Goal: Task Accomplishment & Management: Manage account settings

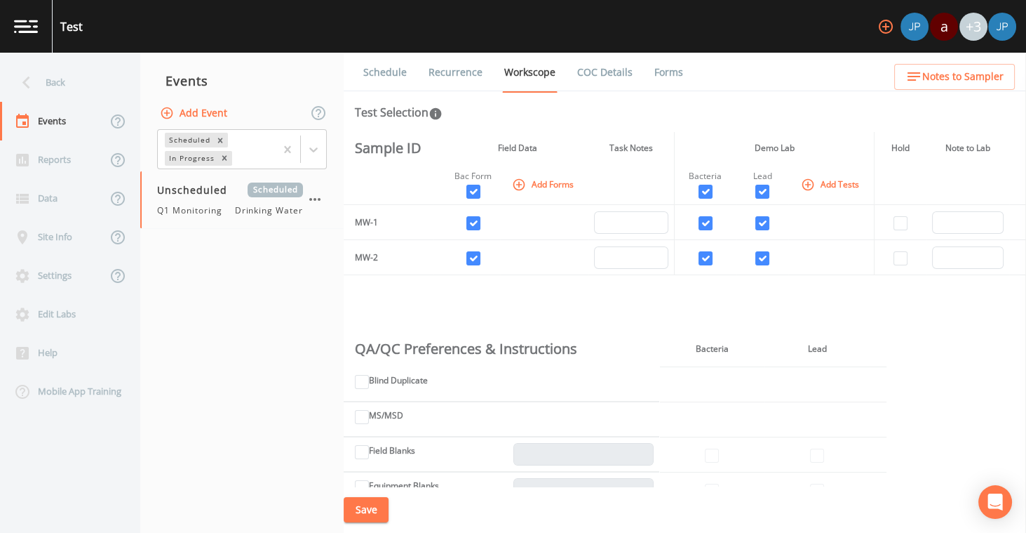
click at [681, 303] on div "Sample ID Field Data Task Notes Demo Lab Hold Note to Lab Bac Form Add Forms Ba…" at bounding box center [685, 309] width 683 height 354
click at [674, 130] on div "Schedule Recurrence Workscope COC Details Forms Test Selection Sample ID Field …" at bounding box center [685, 293] width 683 height 480
click at [674, 132] on th "Demo Lab" at bounding box center [774, 148] width 201 height 32
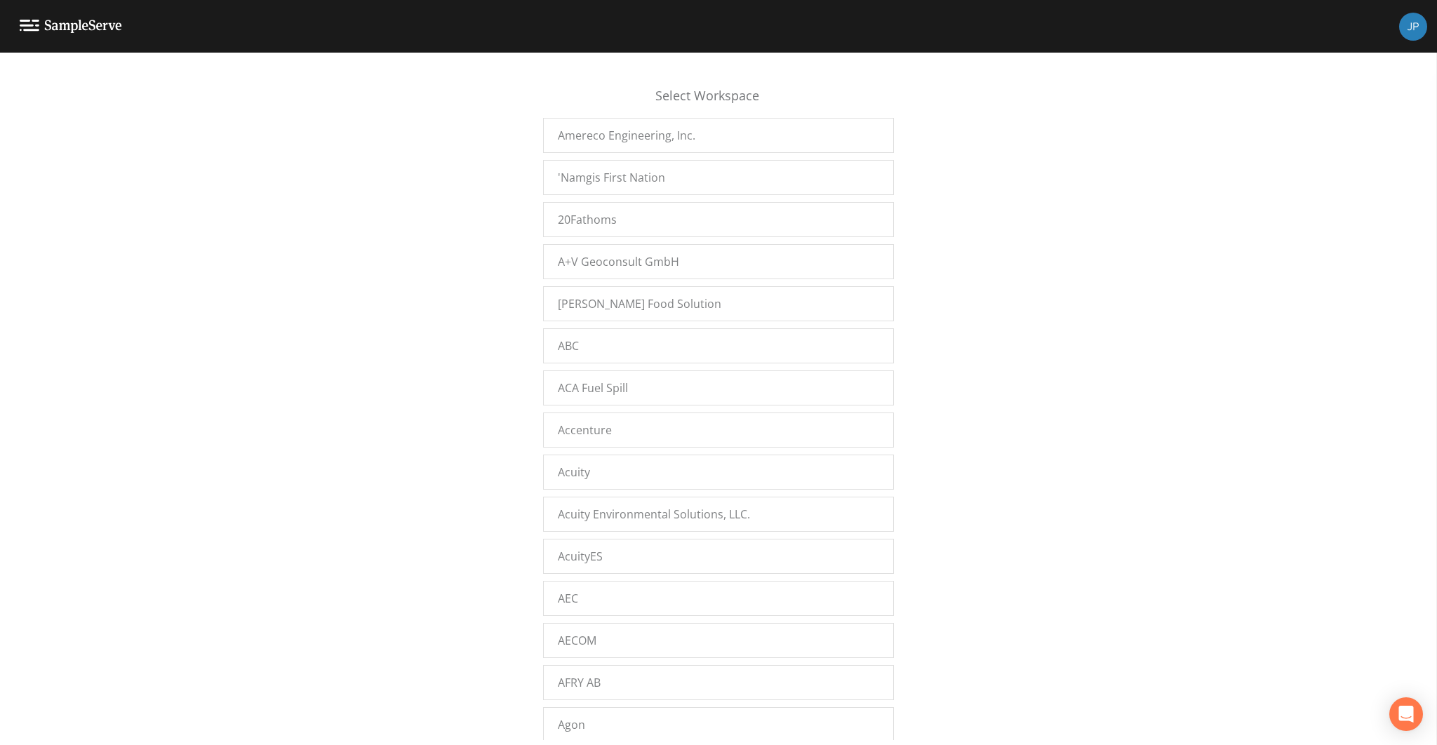
click at [483, 315] on div "Select Workspace Amereco Engineering, Inc. 'Namgis First Nation 20Fathoms A+V G…" at bounding box center [718, 402] width 1437 height 675
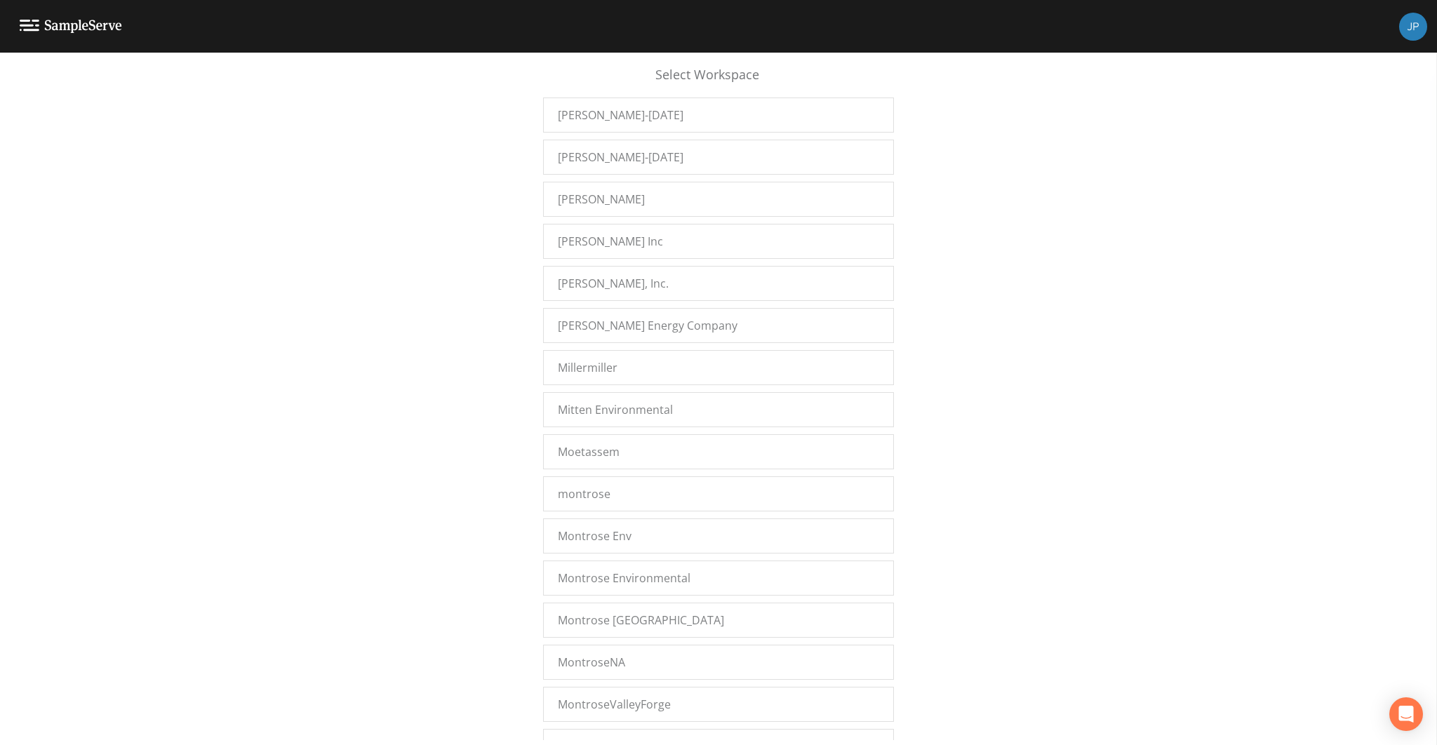
scroll to position [13894, 0]
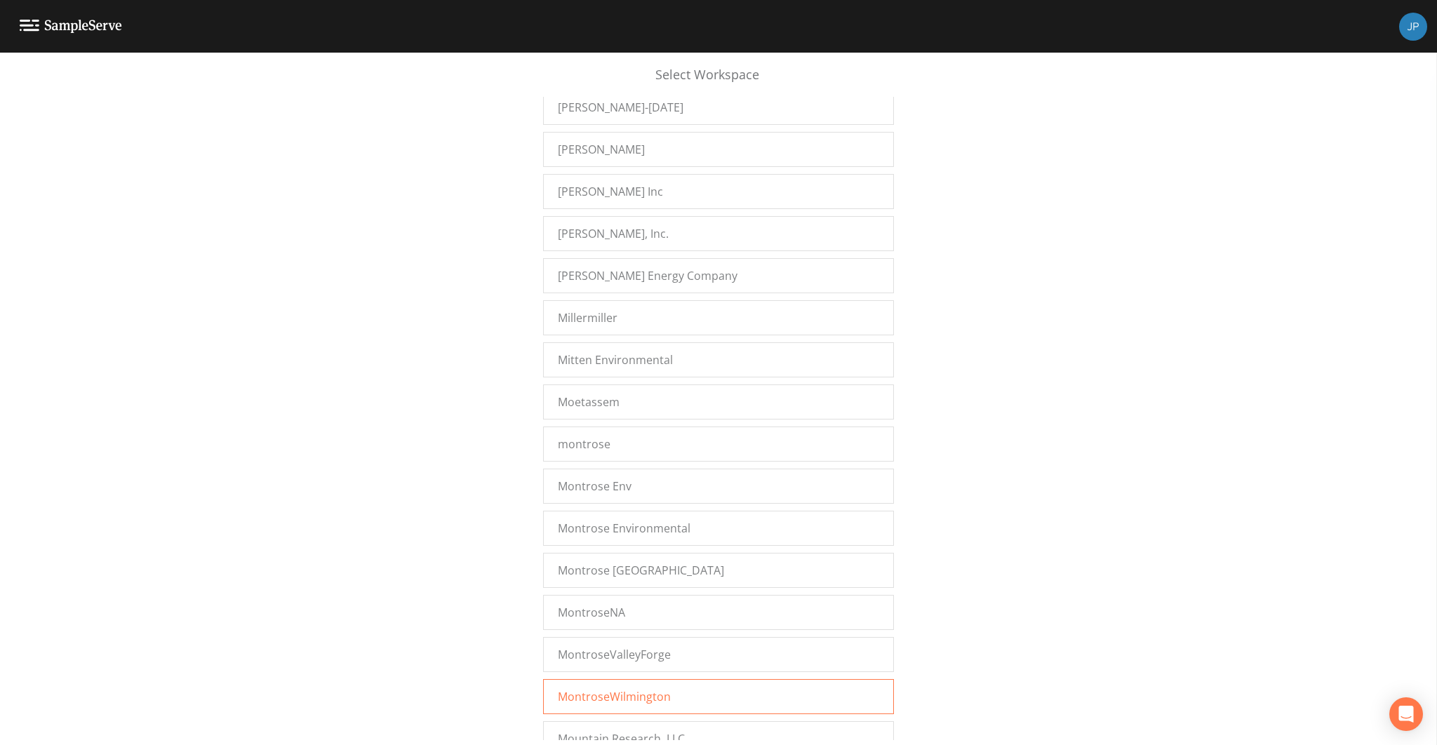
click at [617, 688] on span "MontroseWilmington" at bounding box center [614, 696] width 113 height 17
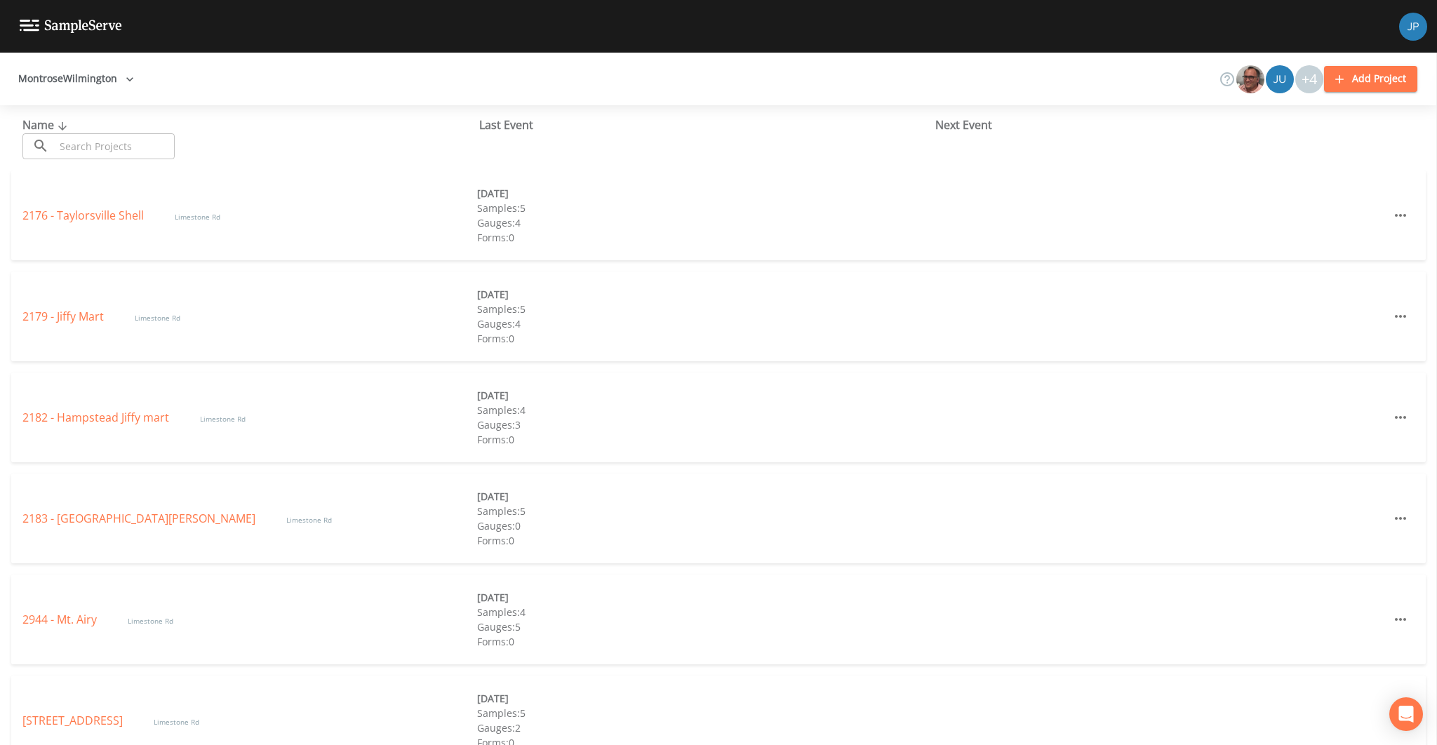
click at [985, 126] on div "Next Event" at bounding box center [1163, 124] width 457 height 17
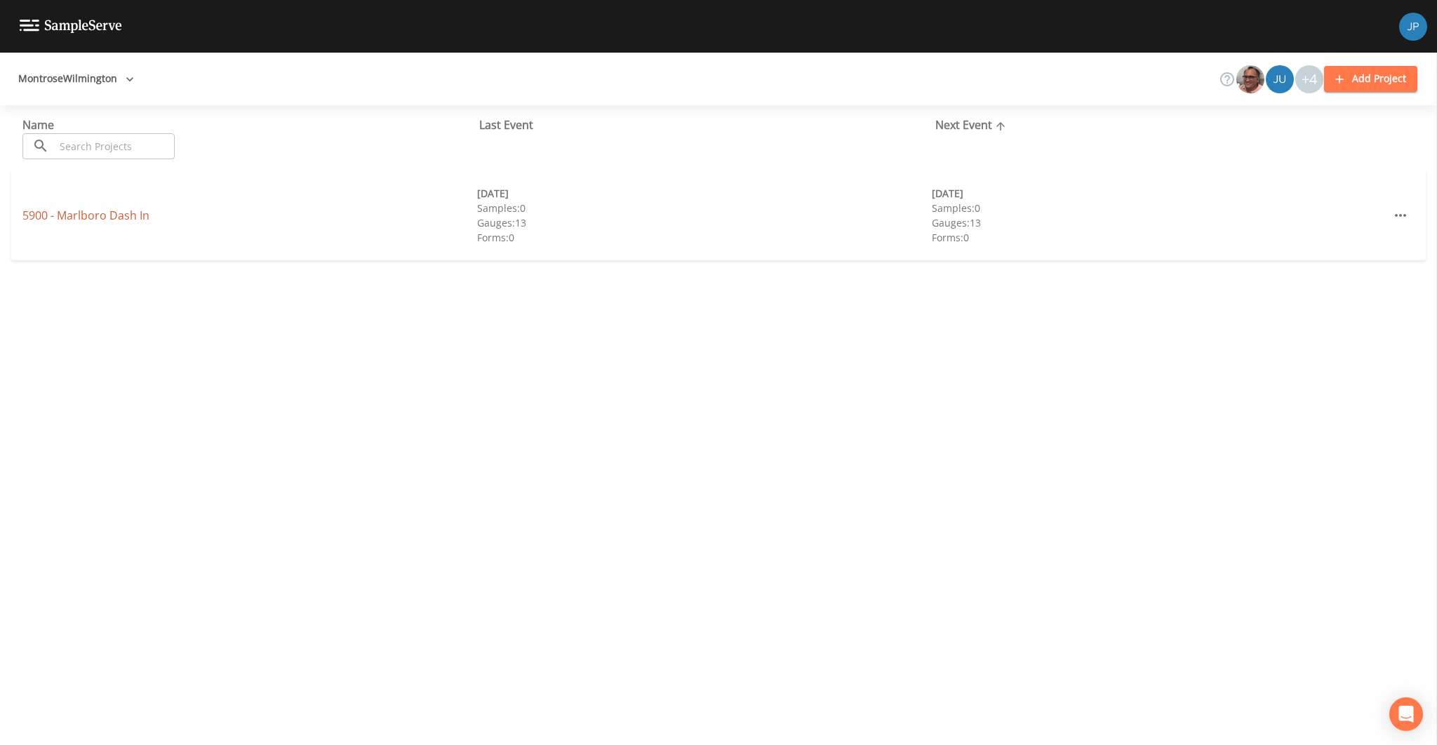
click at [109, 215] on link "5900 - Marlboro Dash In" at bounding box center [85, 215] width 127 height 15
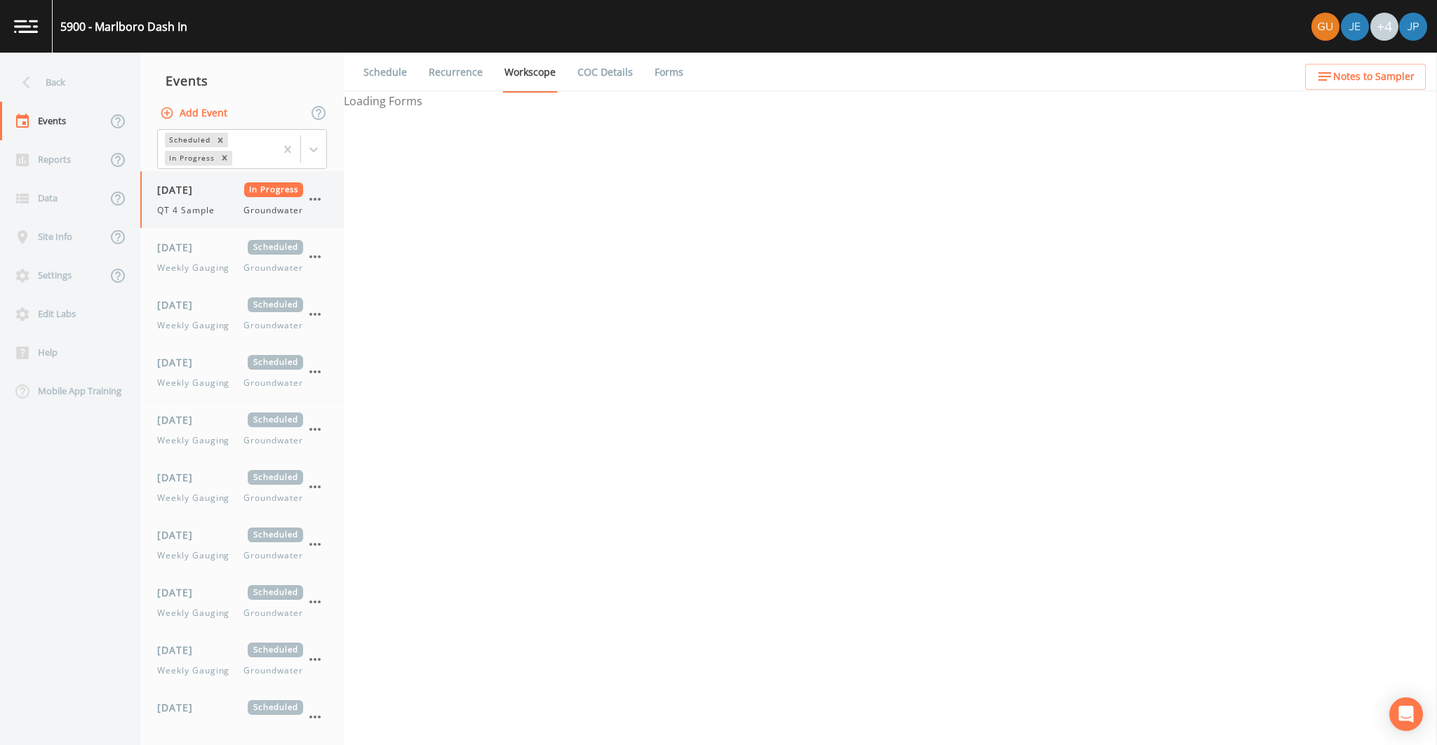
select select "0b1af911-289b-4d7b-9fdf-156f6d27a2cf"
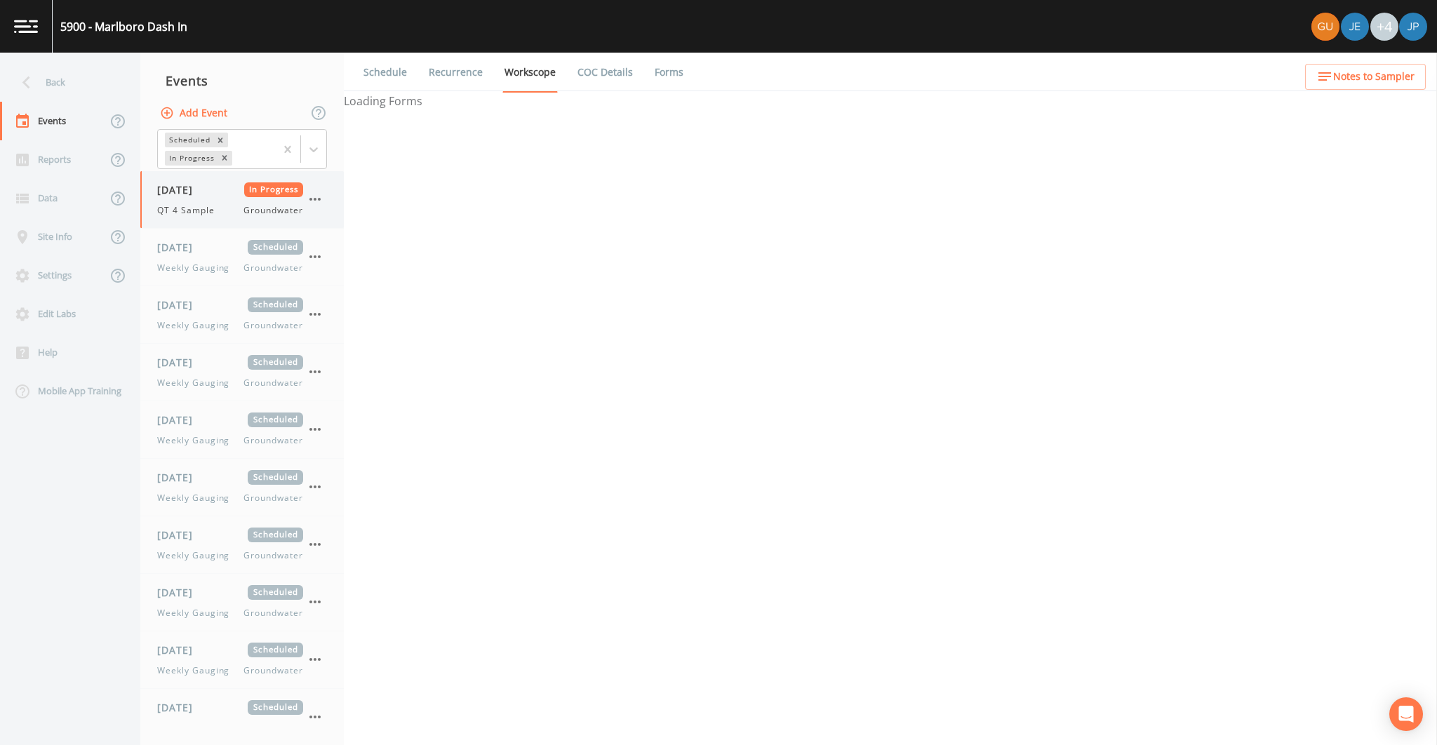
select select "0b1af911-289b-4d7b-9fdf-156f6d27a2cf"
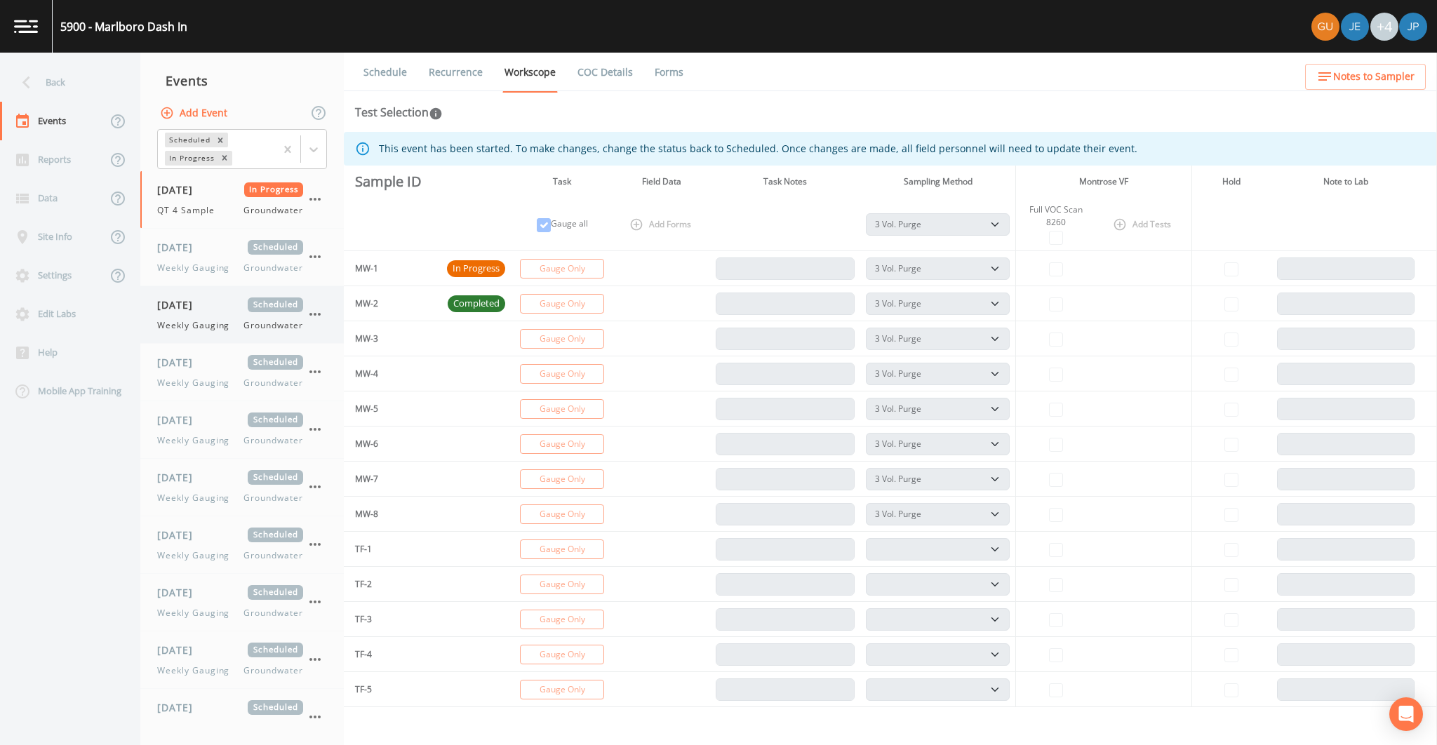
click at [203, 304] on span "04/29/2025" at bounding box center [180, 304] width 46 height 15
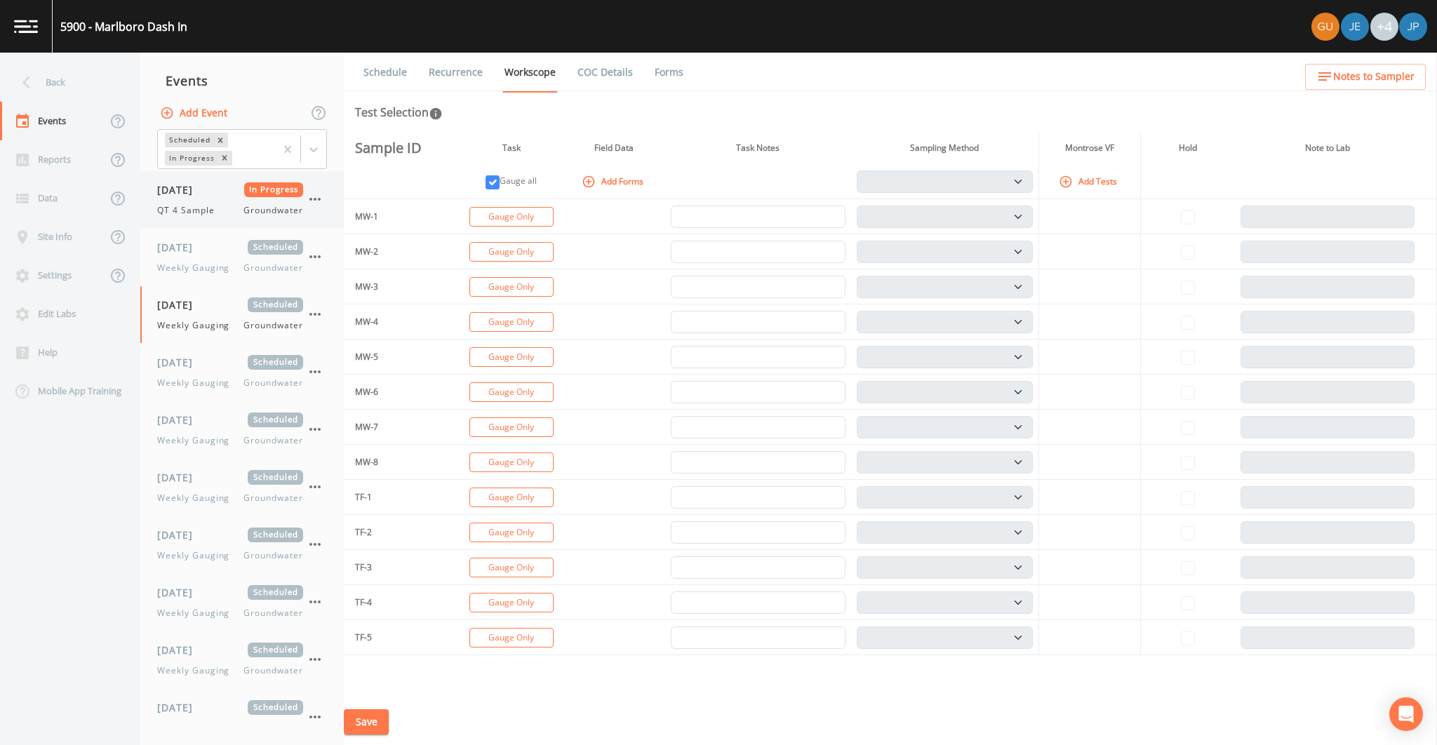
click at [220, 205] on span "QT 4 Sample" at bounding box center [190, 210] width 66 height 13
select select "0b1af911-289b-4d7b-9fdf-156f6d27a2cf"
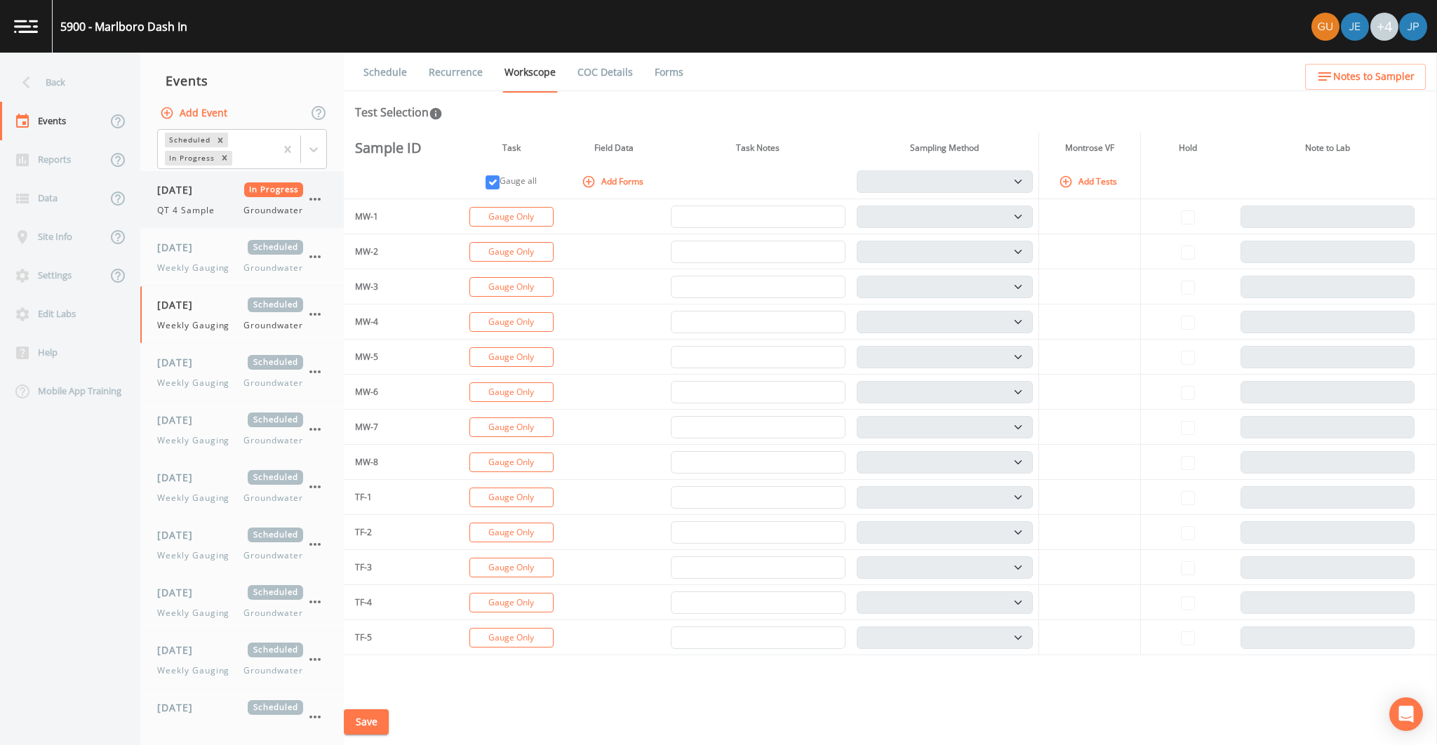
select select "0b1af911-289b-4d7b-9fdf-156f6d27a2cf"
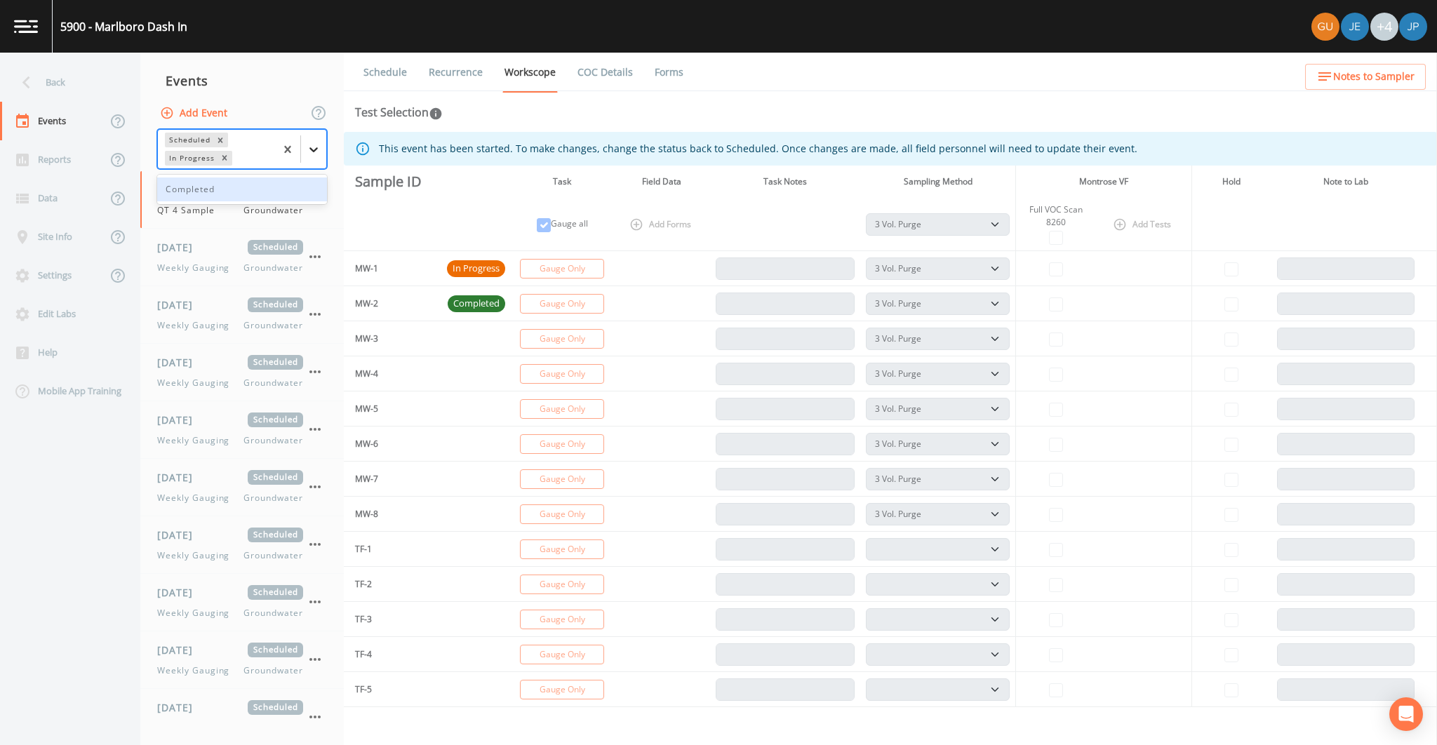
click at [318, 150] on icon at bounding box center [313, 149] width 8 height 5
click at [255, 184] on div "Completed" at bounding box center [242, 190] width 170 height 24
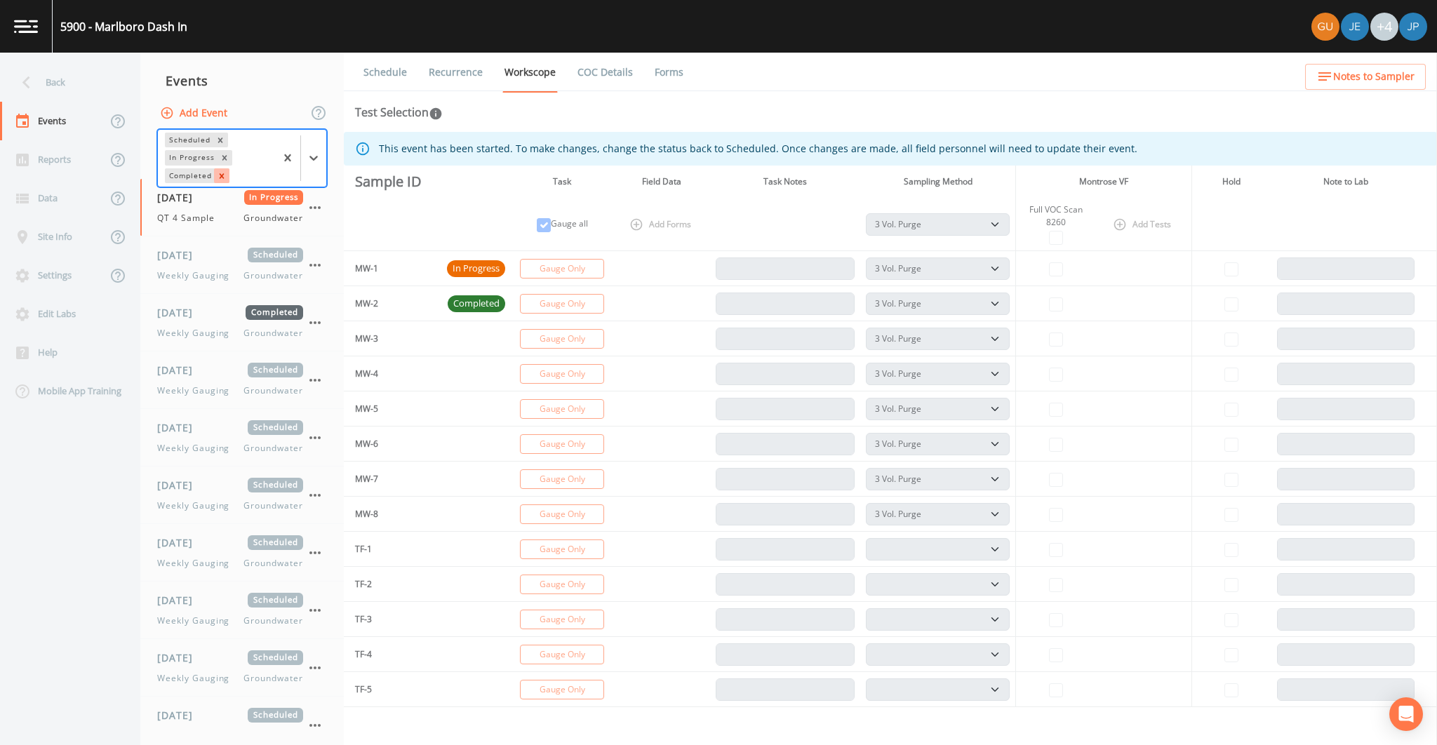
click at [223, 173] on icon "Remove Completed" at bounding box center [222, 176] width 10 height 10
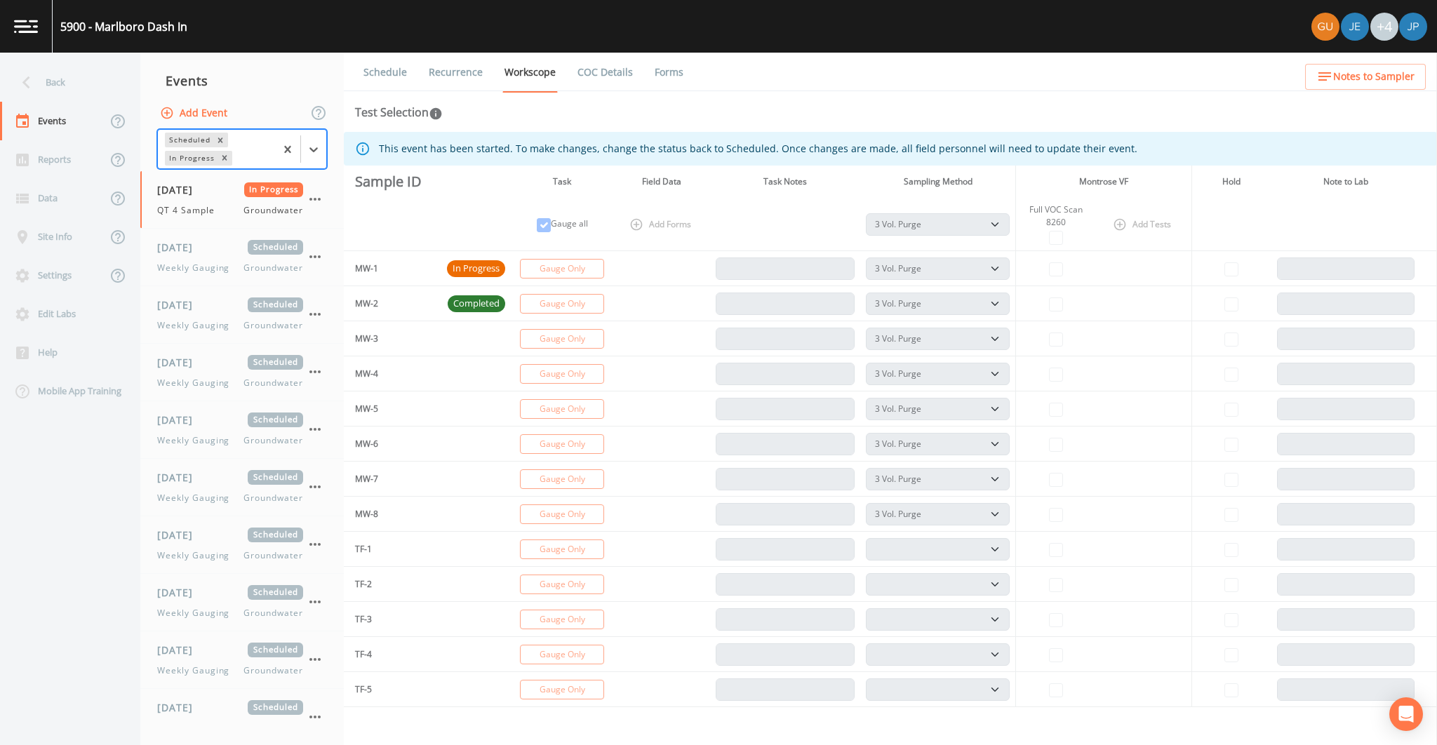
click at [298, 77] on div "Events" at bounding box center [241, 80] width 203 height 35
